Goal: Task Accomplishment & Management: Use online tool/utility

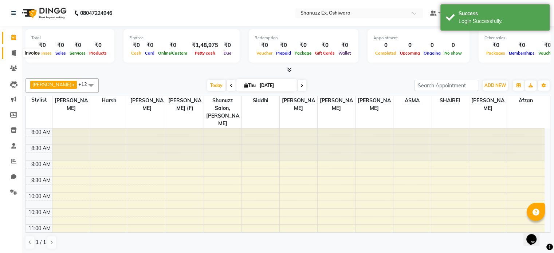
click at [12, 52] on icon at bounding box center [14, 52] width 4 height 5
select select "service"
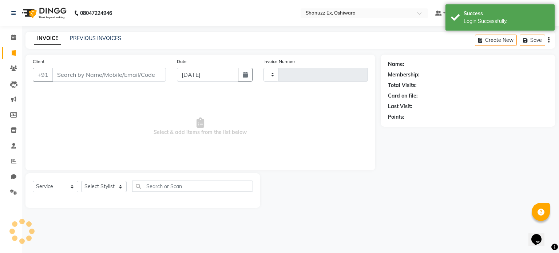
type input "0311"
select select "8229"
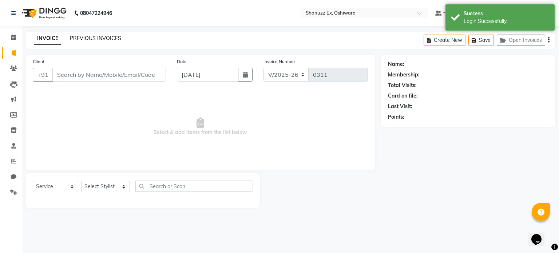
click at [77, 40] on link "PREVIOUS INVOICES" at bounding box center [95, 38] width 51 height 7
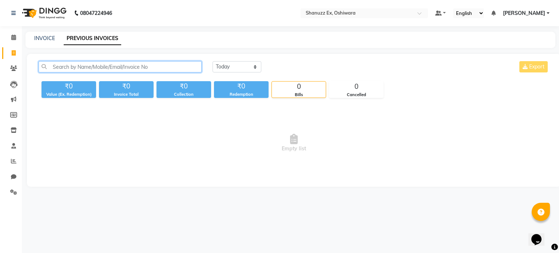
click at [67, 68] on input "text" at bounding box center [120, 66] width 163 height 11
type input "789015000"
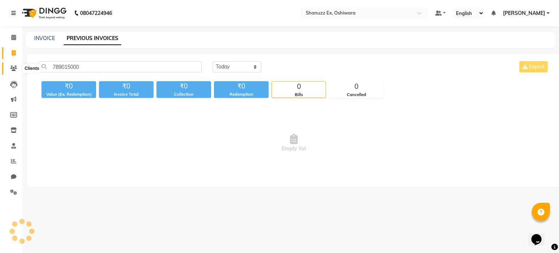
click at [8, 70] on span at bounding box center [13, 68] width 13 height 8
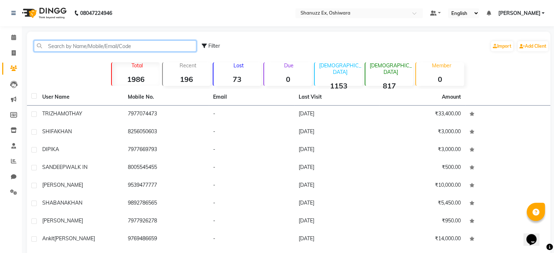
click at [78, 47] on input "text" at bounding box center [115, 45] width 162 height 11
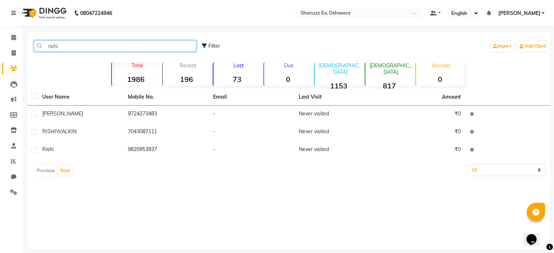
click at [74, 47] on input "rishi" at bounding box center [115, 45] width 162 height 11
type input "r"
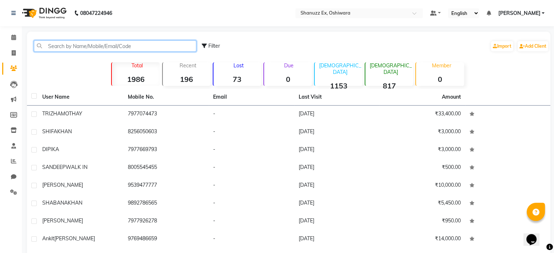
paste input "9711092626"
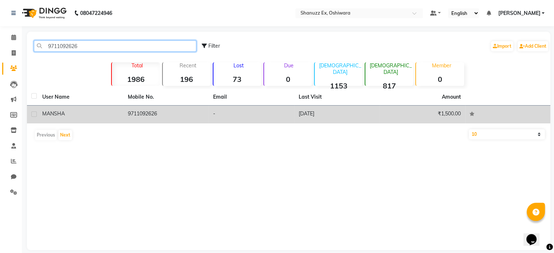
type input "9711092626"
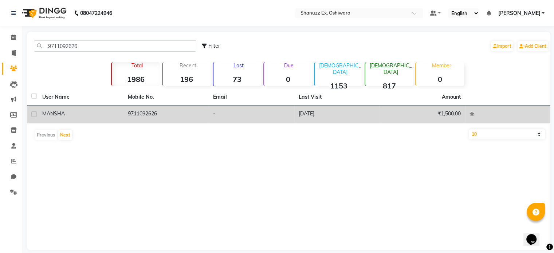
click at [115, 123] on td "MANSHA" at bounding box center [81, 115] width 86 height 18
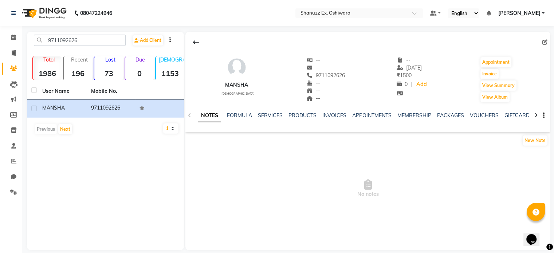
click at [319, 114] on ul "NOTES FORMULA SERVICES PRODUCTS INVOICES APPOINTMENTS MEMBERSHIP PACKAGES VOUCH…" at bounding box center [429, 116] width 462 height 8
click at [325, 116] on link "INVOICES" at bounding box center [334, 115] width 24 height 7
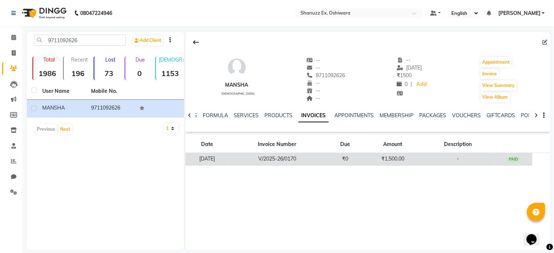
click at [309, 162] on td "V/2025-26/0170" at bounding box center [276, 159] width 97 height 13
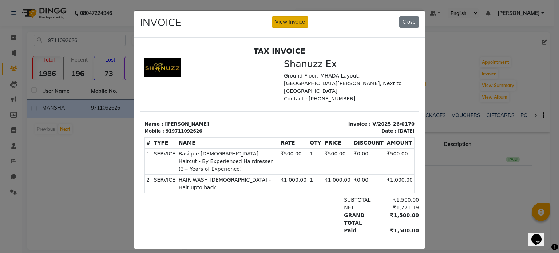
click at [287, 21] on button "View Invoice" at bounding box center [290, 21] width 36 height 11
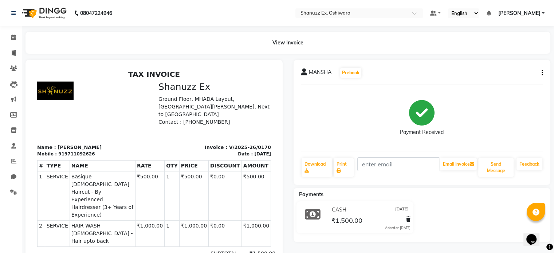
click at [540, 74] on button "button" at bounding box center [540, 73] width 4 height 8
click at [512, 64] on div "Split Service Amount" at bounding box center [505, 63] width 50 height 9
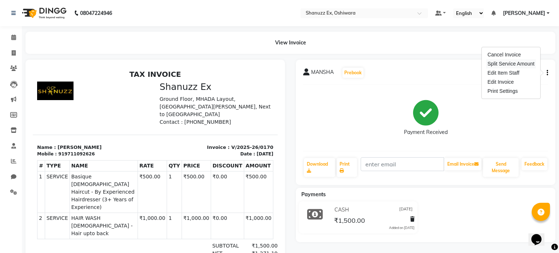
select select "77958"
select select "77959"
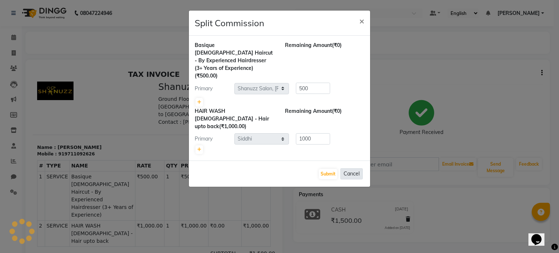
click at [350, 168] on button "Cancel" at bounding box center [351, 173] width 23 height 11
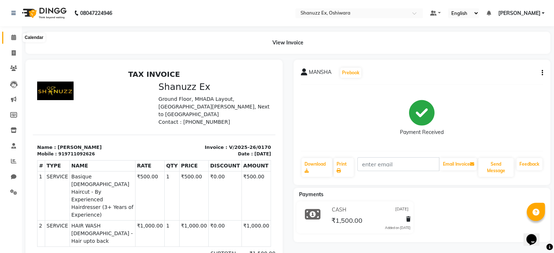
click at [10, 40] on span at bounding box center [13, 37] width 13 height 8
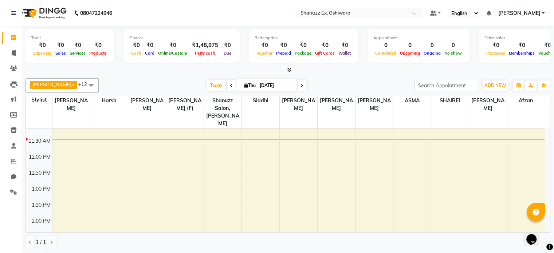
scroll to position [109, 0]
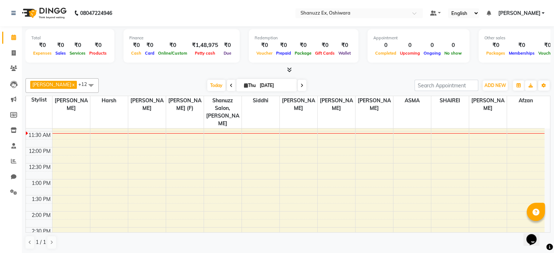
click at [261, 83] on input "[DATE]" at bounding box center [275, 85] width 36 height 11
select select "9"
select select "2025"
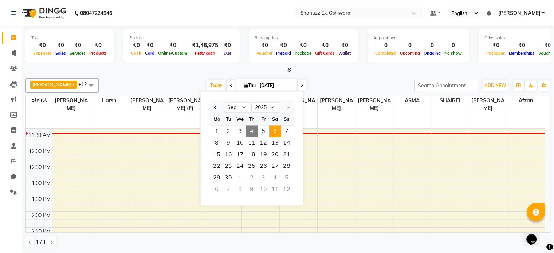
click at [278, 130] on span "6" at bounding box center [275, 131] width 12 height 12
type input "[DATE]"
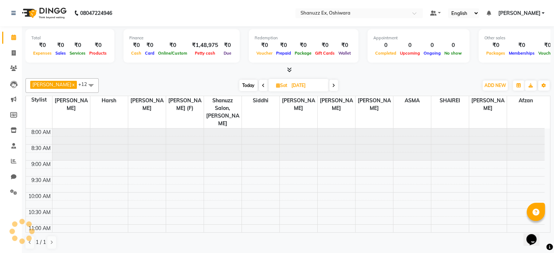
scroll to position [96, 0]
